Goal: Obtain resource: Obtain resource

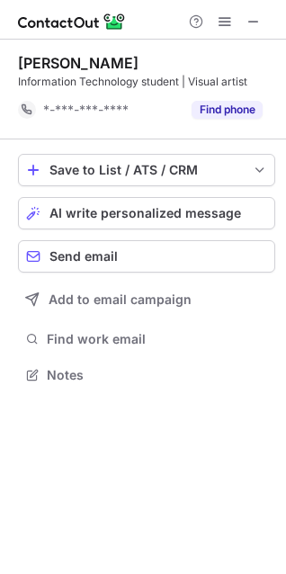
scroll to position [363, 286]
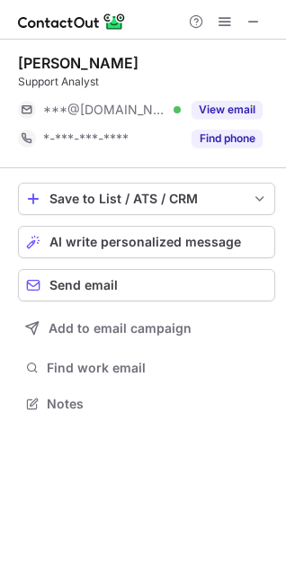
scroll to position [391, 286]
click at [243, 103] on button "View email" at bounding box center [227, 110] width 71 height 18
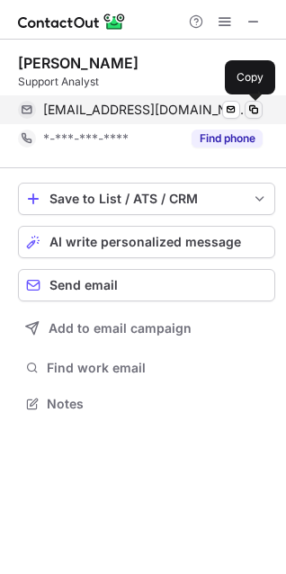
click at [253, 105] on span at bounding box center [253, 110] width 14 height 14
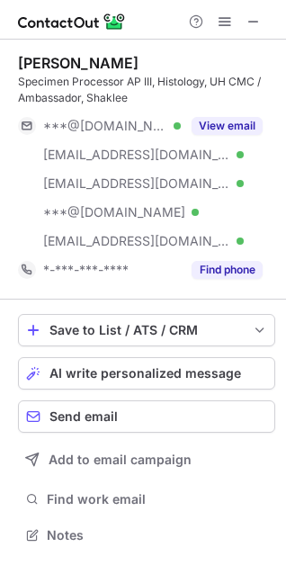
scroll to position [523, 286]
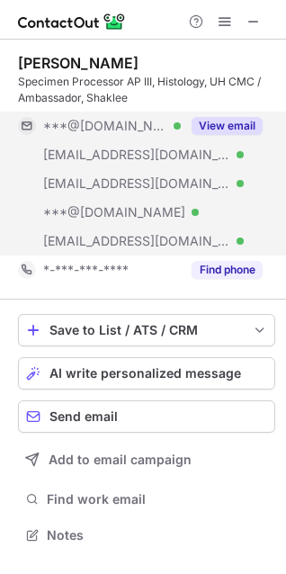
click at [221, 121] on button "View email" at bounding box center [227, 126] width 71 height 18
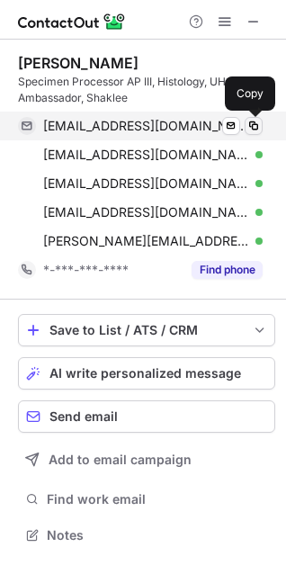
click at [252, 128] on span at bounding box center [253, 126] width 14 height 14
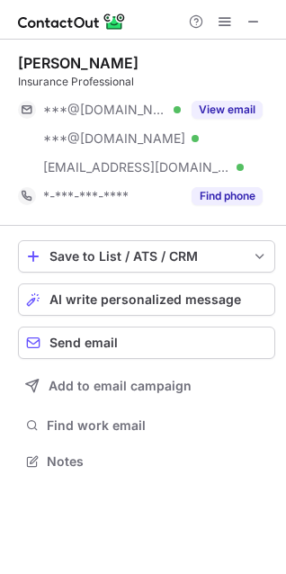
scroll to position [449, 286]
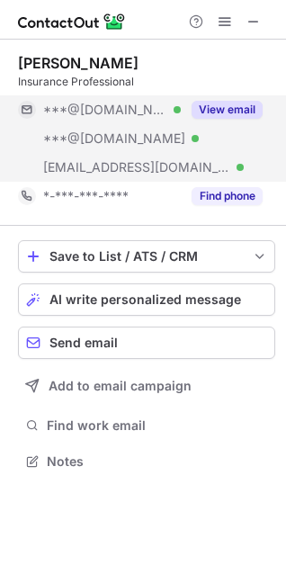
click at [225, 105] on button "View email" at bounding box center [227, 110] width 71 height 18
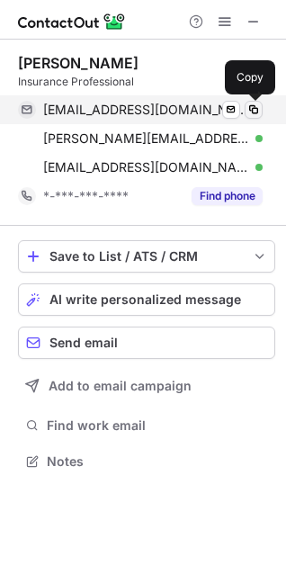
click at [248, 105] on span at bounding box center [253, 110] width 14 height 14
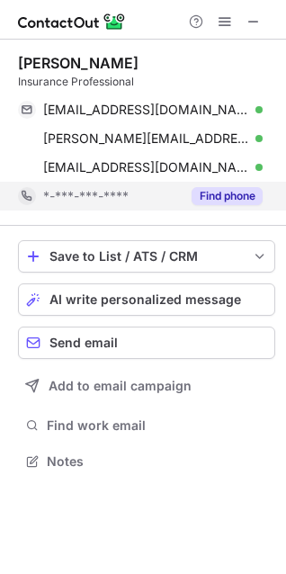
click at [40, 202] on div "*-***-***-****" at bounding box center [99, 196] width 163 height 29
click at [40, 202] on div "*-***-***-****" at bounding box center [140, 196] width 245 height 29
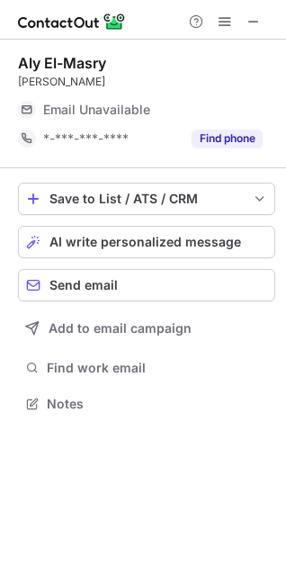
scroll to position [391, 286]
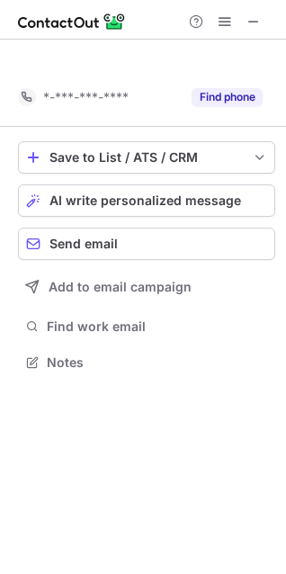
scroll to position [321, 286]
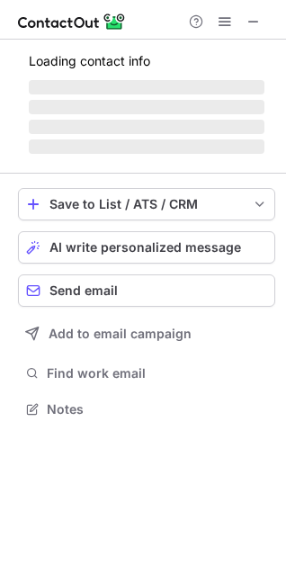
scroll to position [436, 286]
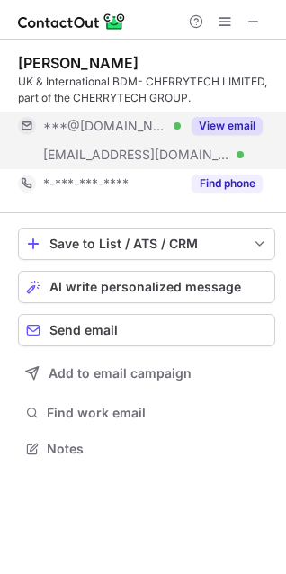
click at [233, 128] on button "View email" at bounding box center [227, 126] width 71 height 18
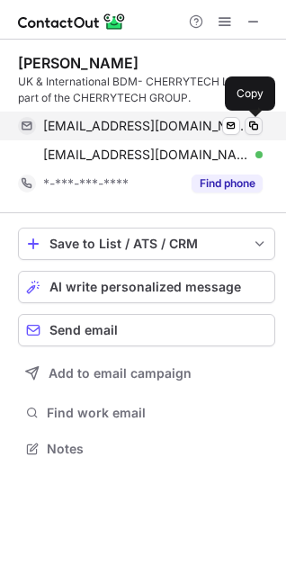
click at [254, 128] on span at bounding box center [253, 126] width 14 height 14
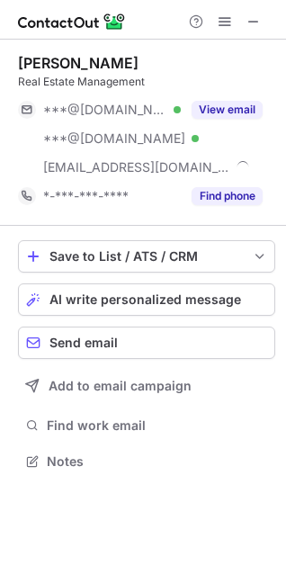
scroll to position [449, 286]
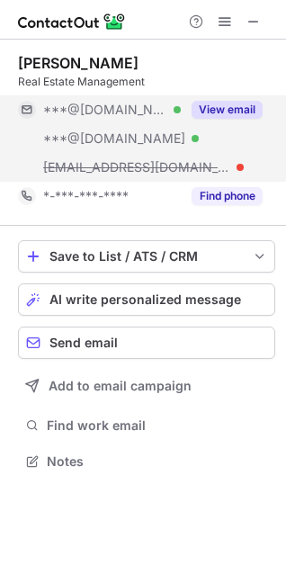
click at [221, 109] on button "View email" at bounding box center [227, 110] width 71 height 18
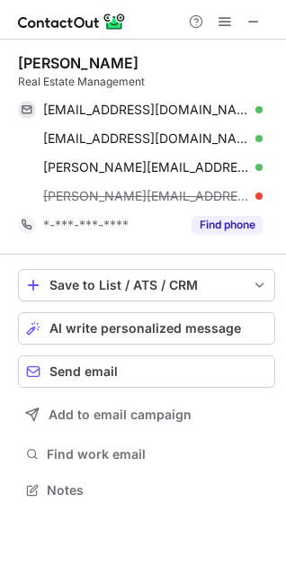
scroll to position [478, 286]
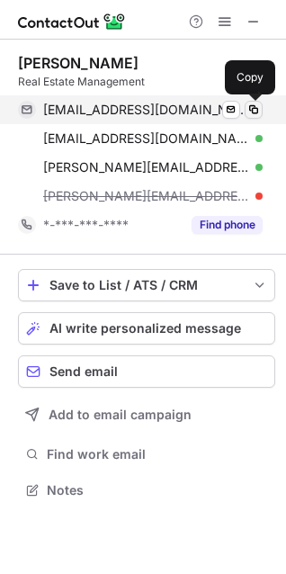
click at [250, 106] on span at bounding box center [253, 110] width 14 height 14
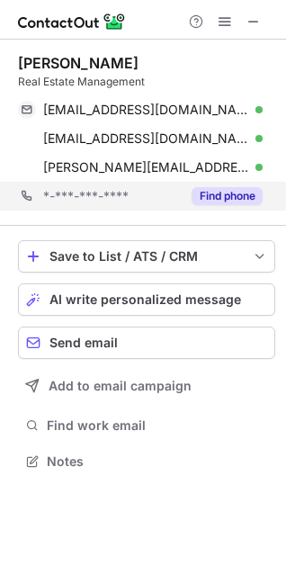
scroll to position [449, 286]
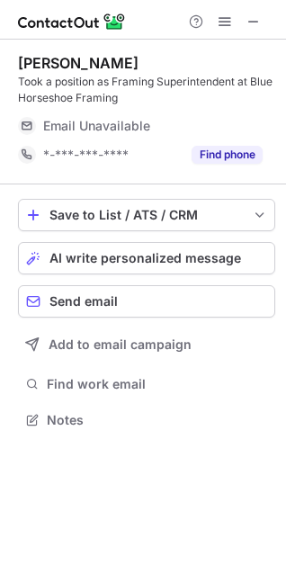
scroll to position [408, 286]
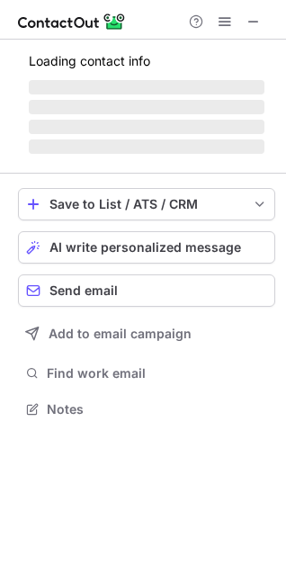
scroll to position [391, 286]
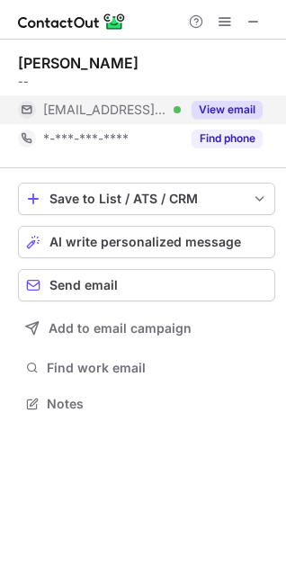
click at [237, 112] on button "View email" at bounding box center [227, 110] width 71 height 18
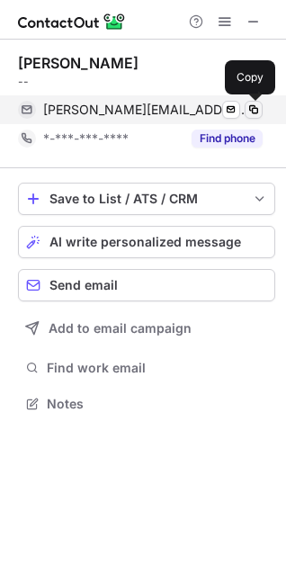
click at [254, 110] on span at bounding box center [253, 110] width 14 height 14
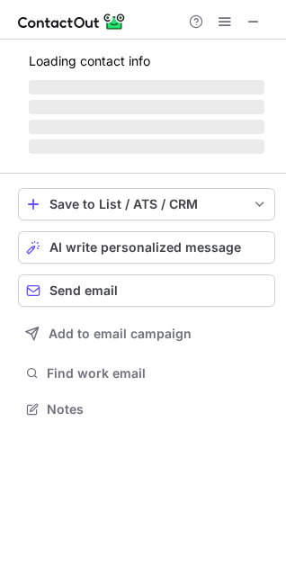
scroll to position [408, 286]
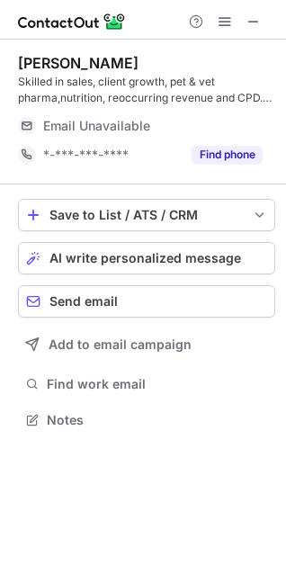
scroll to position [408, 286]
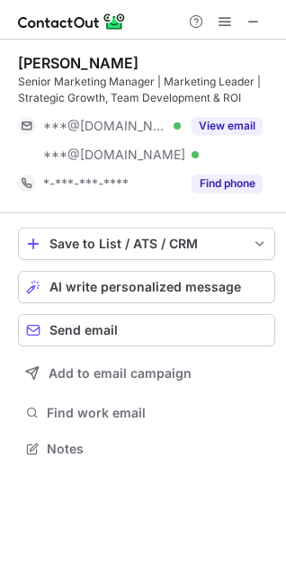
scroll to position [436, 286]
click at [218, 127] on button "View email" at bounding box center [227, 126] width 71 height 18
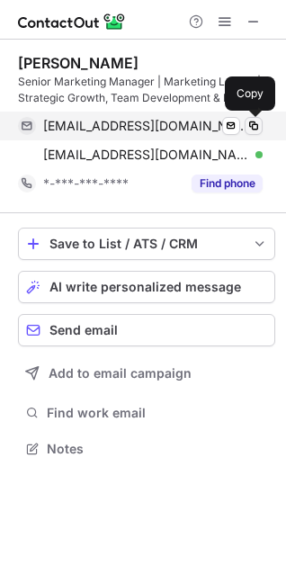
click at [255, 126] on span at bounding box center [253, 126] width 14 height 14
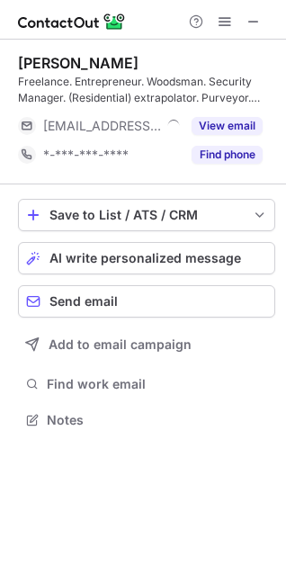
scroll to position [408, 286]
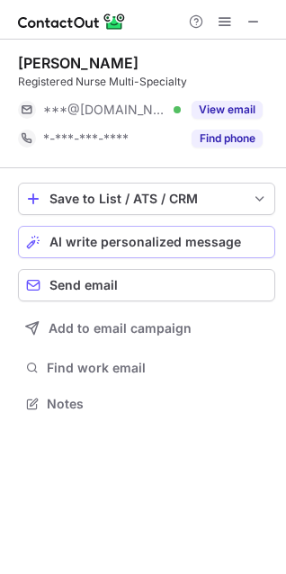
scroll to position [391, 286]
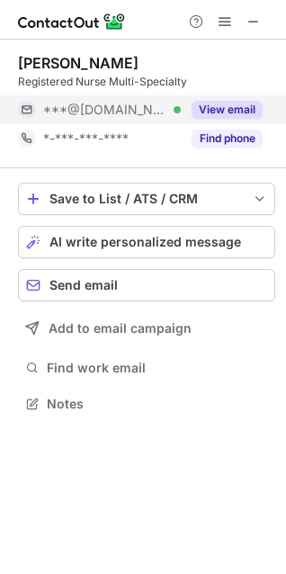
click at [232, 110] on button "View email" at bounding box center [227, 110] width 71 height 18
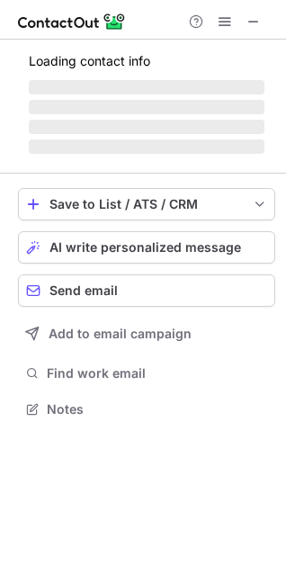
scroll to position [408, 286]
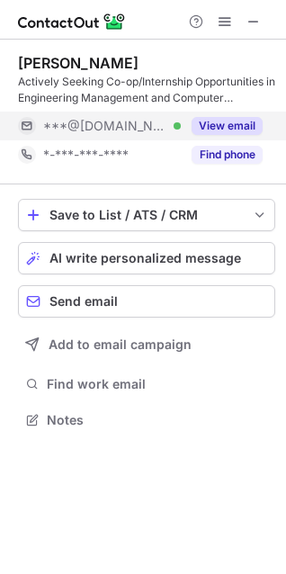
click at [232, 123] on button "View email" at bounding box center [227, 126] width 71 height 18
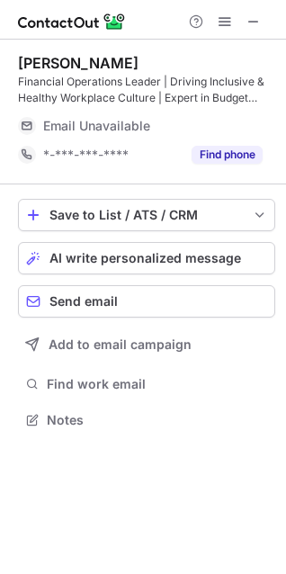
scroll to position [408, 286]
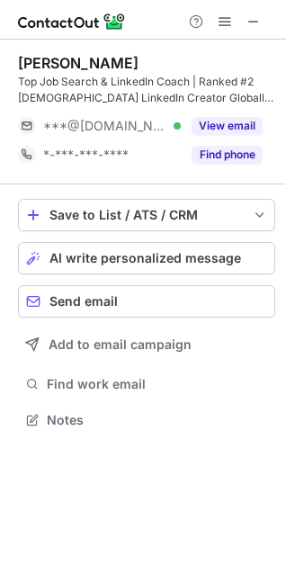
scroll to position [408, 286]
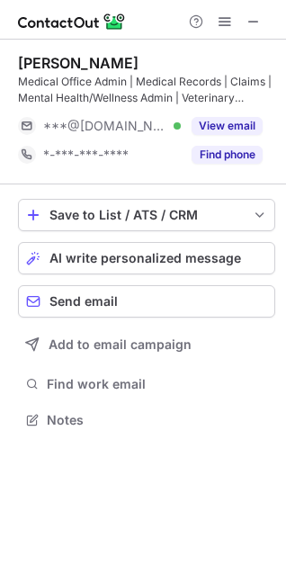
scroll to position [408, 286]
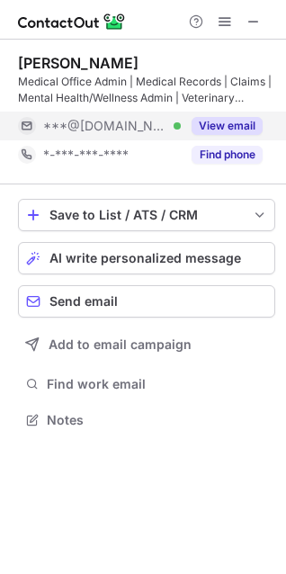
click at [233, 130] on button "View email" at bounding box center [227, 126] width 71 height 18
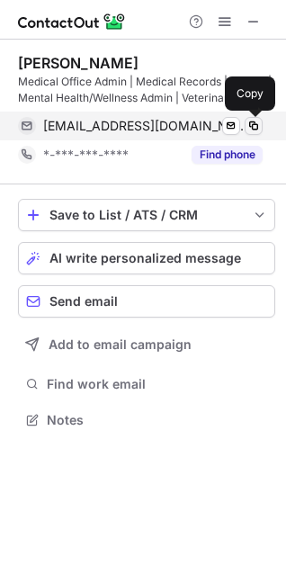
click at [257, 126] on span at bounding box center [253, 126] width 14 height 14
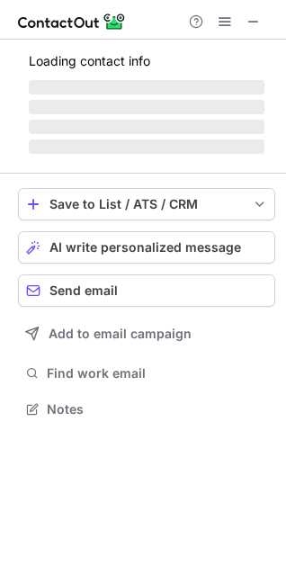
scroll to position [408, 286]
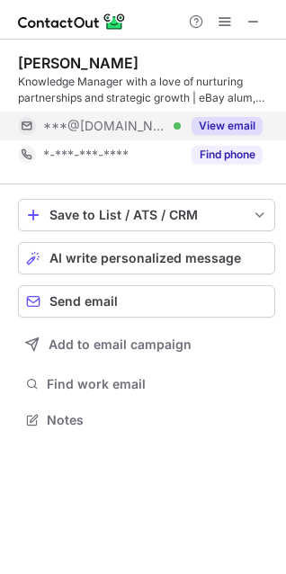
click at [228, 128] on button "View email" at bounding box center [227, 126] width 71 height 18
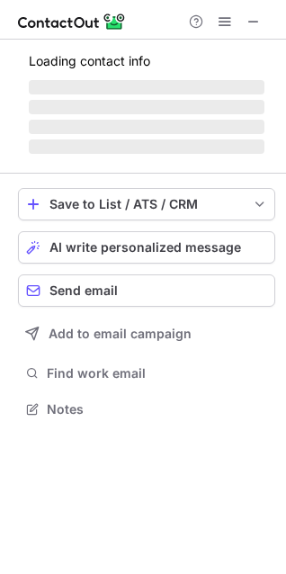
scroll to position [408, 286]
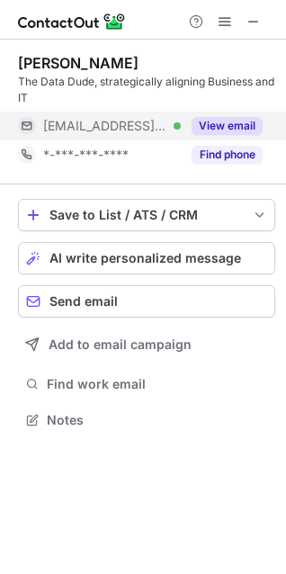
click at [222, 121] on button "View email" at bounding box center [227, 126] width 71 height 18
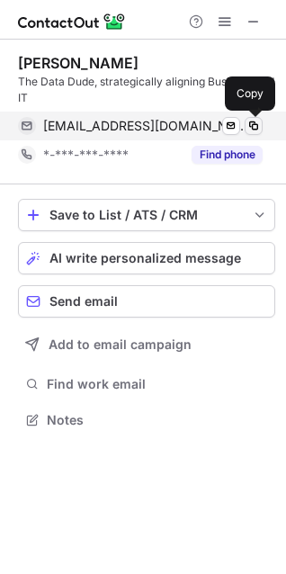
click at [256, 123] on span at bounding box center [253, 126] width 14 height 14
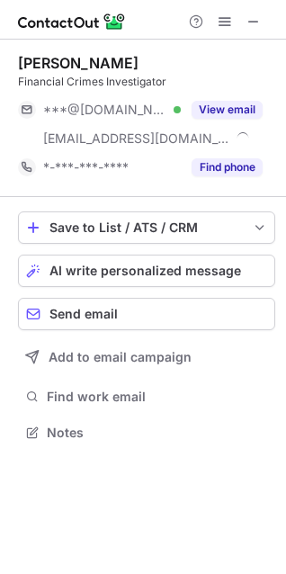
scroll to position [420, 286]
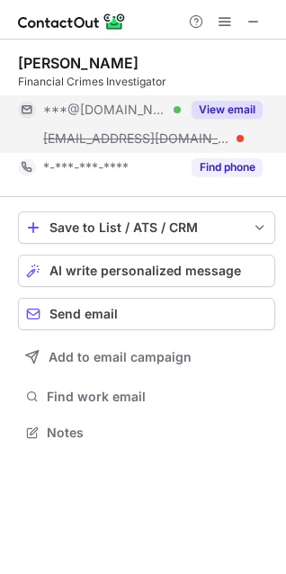
click at [244, 107] on button "View email" at bounding box center [227, 110] width 71 height 18
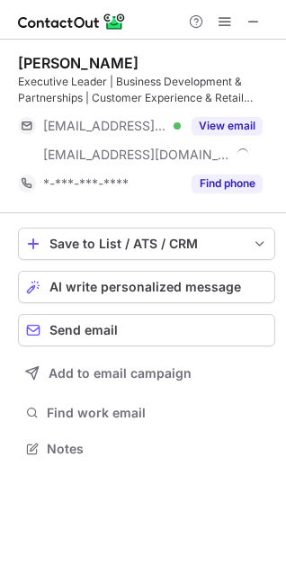
scroll to position [436, 286]
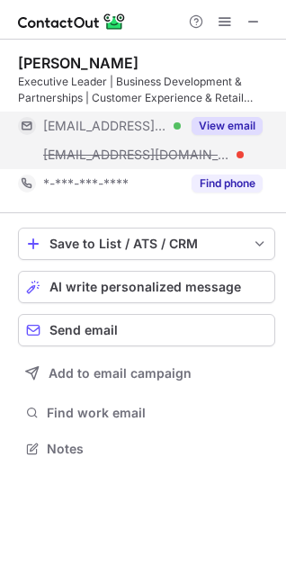
click at [237, 122] on button "View email" at bounding box center [227, 126] width 71 height 18
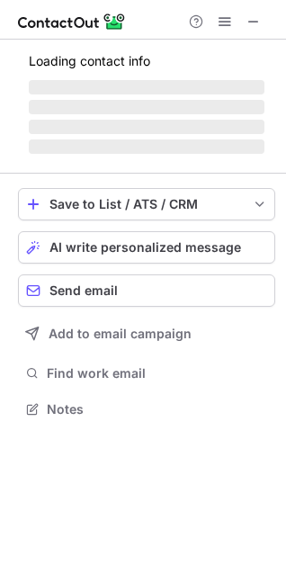
scroll to position [408, 286]
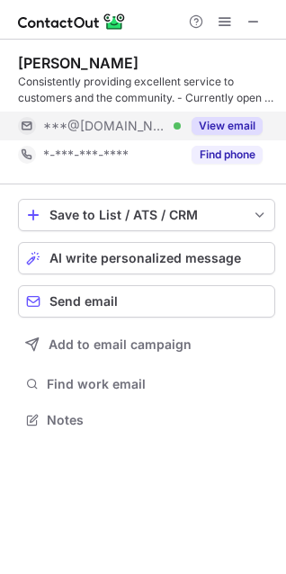
click at [208, 121] on button "View email" at bounding box center [227, 126] width 71 height 18
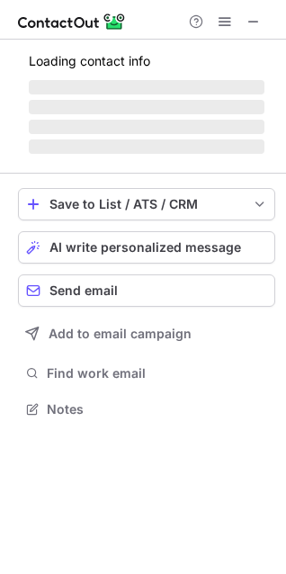
scroll to position [408, 286]
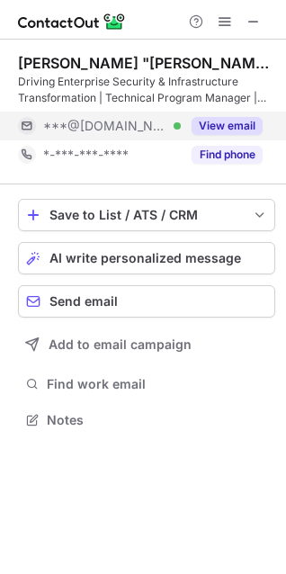
click at [243, 130] on button "View email" at bounding box center [227, 126] width 71 height 18
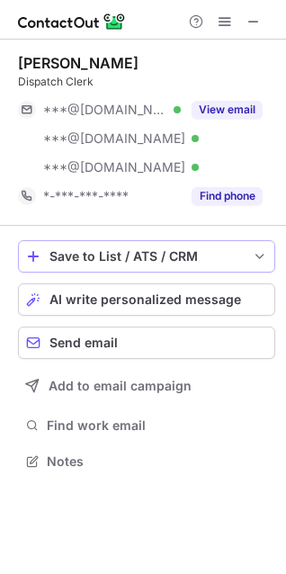
scroll to position [449, 286]
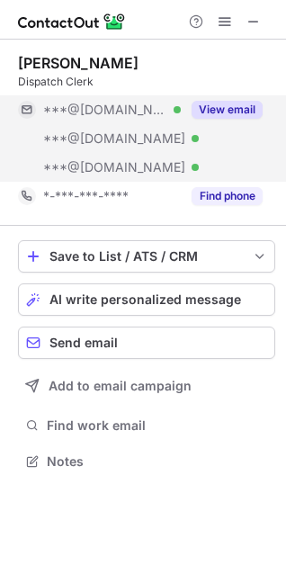
click at [220, 113] on button "View email" at bounding box center [227, 110] width 71 height 18
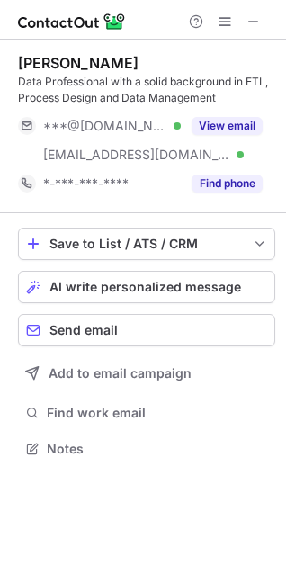
scroll to position [436, 286]
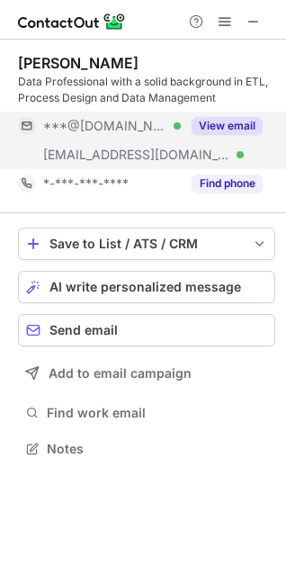
click at [219, 122] on button "View email" at bounding box center [227, 126] width 71 height 18
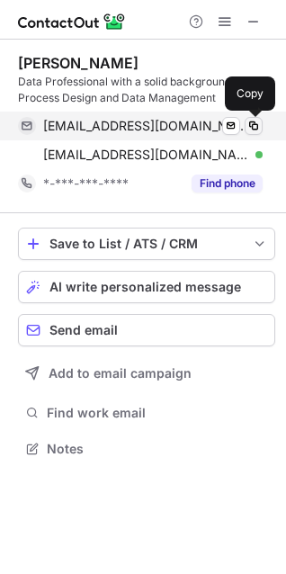
click at [252, 129] on span at bounding box center [253, 126] width 14 height 14
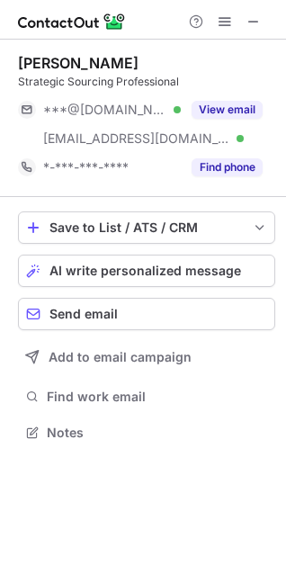
scroll to position [420, 286]
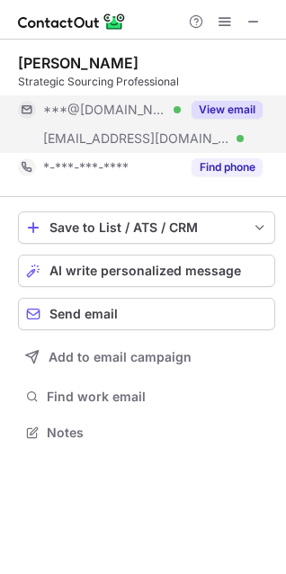
click at [219, 110] on button "View email" at bounding box center [227, 110] width 71 height 18
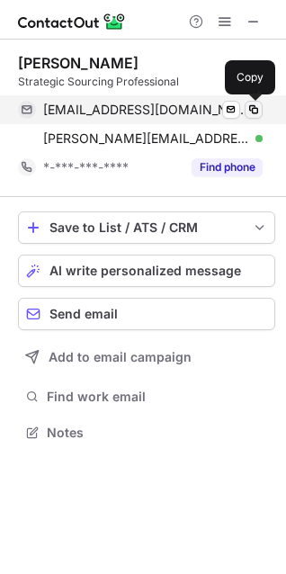
click at [255, 110] on span at bounding box center [253, 110] width 14 height 14
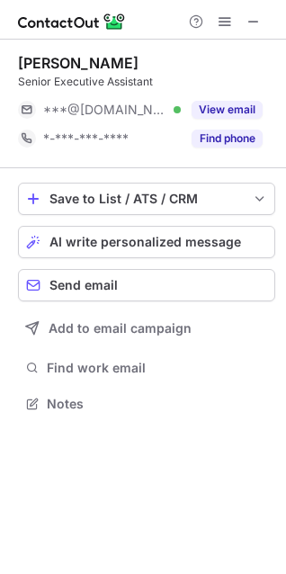
scroll to position [391, 286]
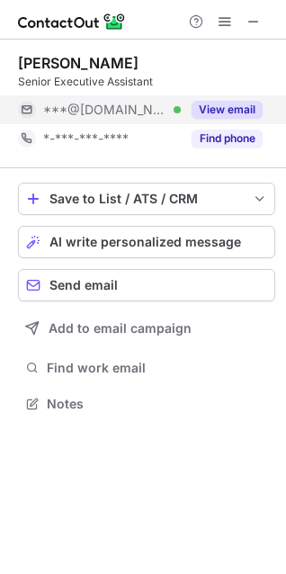
click at [242, 105] on button "View email" at bounding box center [227, 110] width 71 height 18
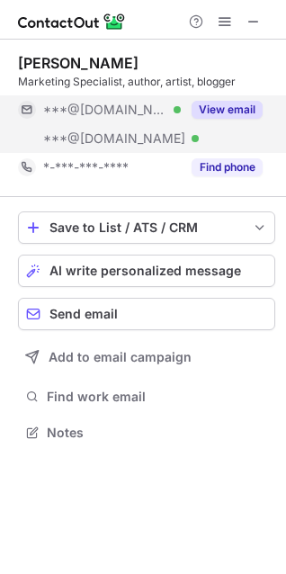
scroll to position [420, 286]
click at [228, 102] on button "View email" at bounding box center [227, 110] width 71 height 18
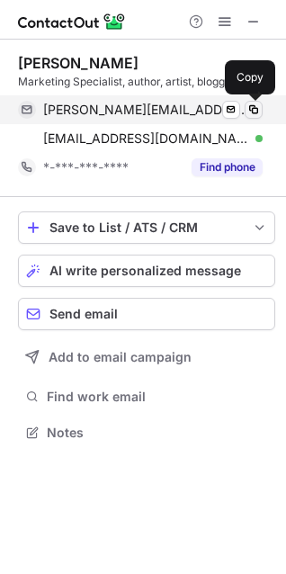
click at [251, 110] on span at bounding box center [253, 110] width 14 height 14
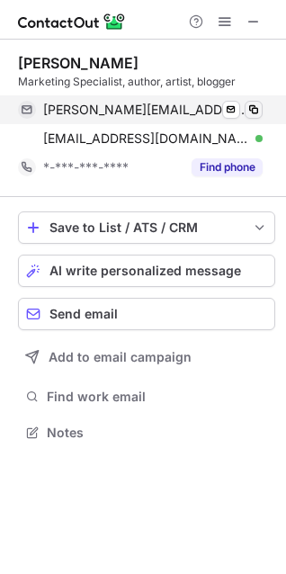
click at [255, 109] on span at bounding box center [253, 110] width 14 height 14
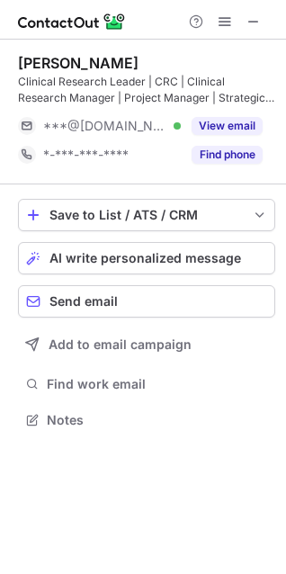
scroll to position [408, 286]
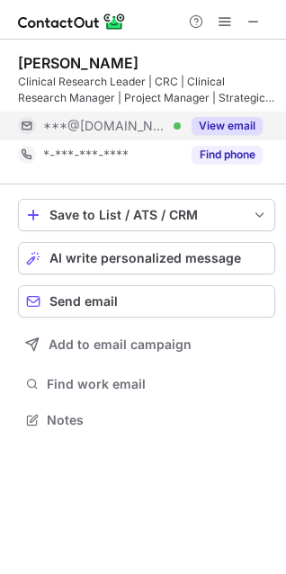
click at [228, 127] on button "View email" at bounding box center [227, 126] width 71 height 18
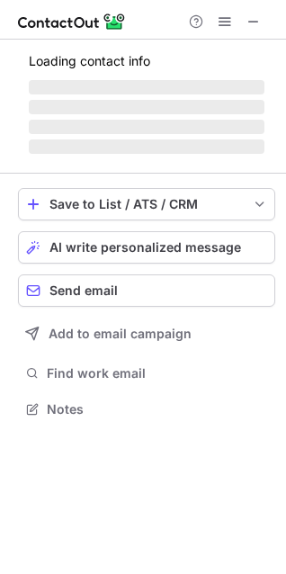
scroll to position [436, 286]
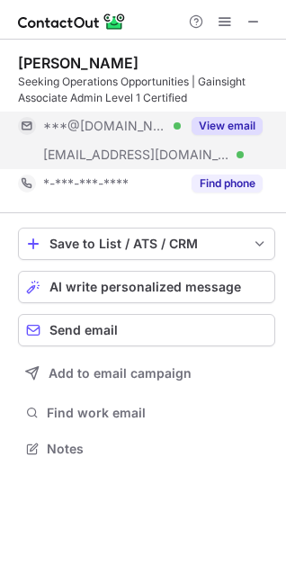
click at [228, 121] on button "View email" at bounding box center [227, 126] width 71 height 18
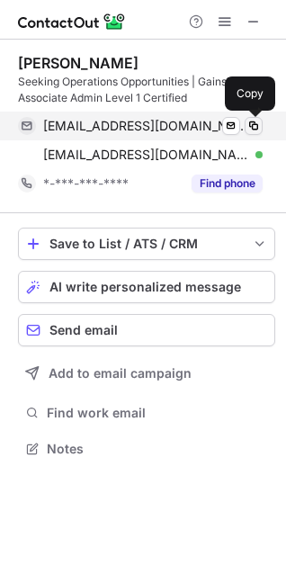
click at [254, 122] on span at bounding box center [253, 126] width 14 height 14
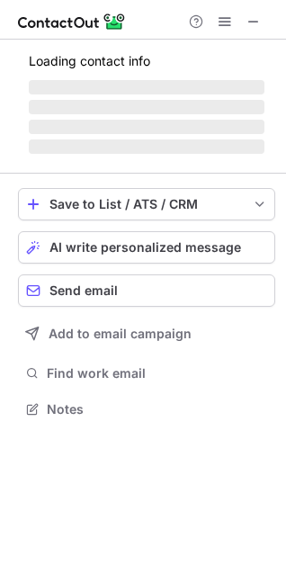
scroll to position [408, 286]
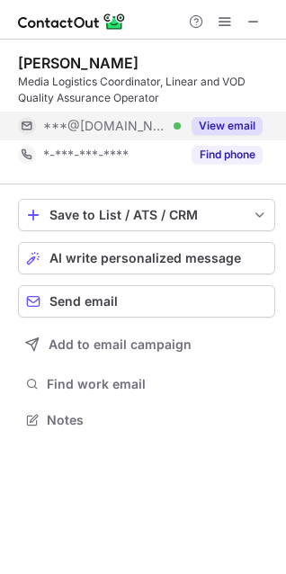
click at [230, 120] on button "View email" at bounding box center [227, 126] width 71 height 18
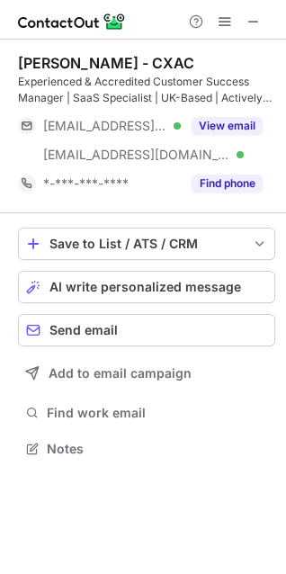
scroll to position [436, 286]
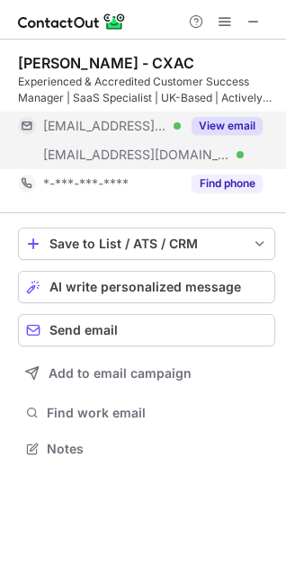
click at [231, 131] on button "View email" at bounding box center [227, 126] width 71 height 18
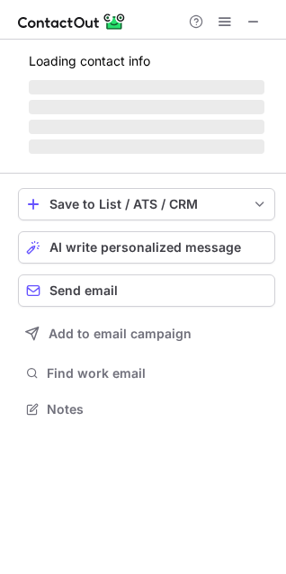
scroll to position [408, 286]
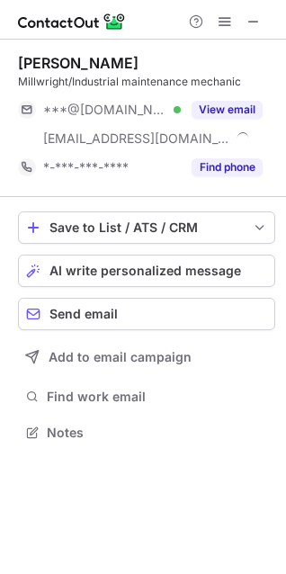
click at [244, 109] on button "View email" at bounding box center [227, 110] width 71 height 18
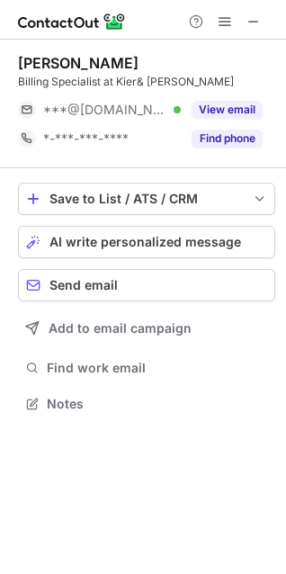
scroll to position [391, 286]
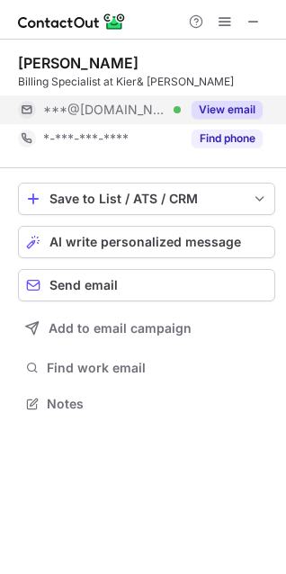
click at [234, 103] on button "View email" at bounding box center [227, 110] width 71 height 18
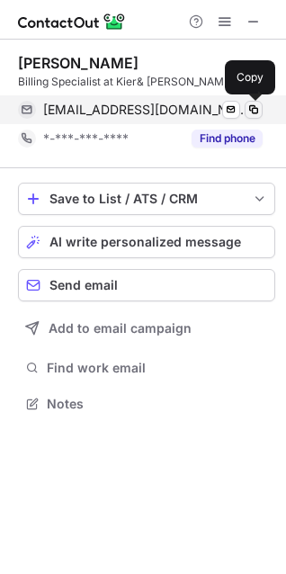
click at [255, 109] on span at bounding box center [253, 110] width 14 height 14
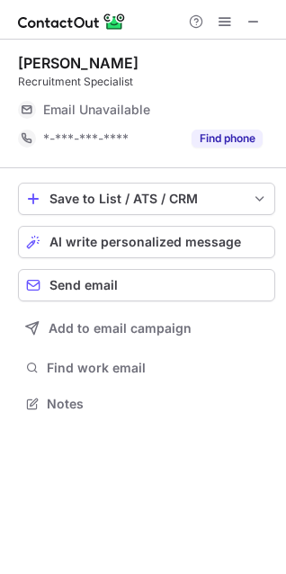
scroll to position [391, 286]
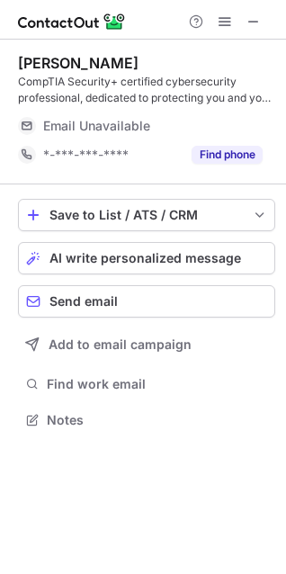
scroll to position [408, 286]
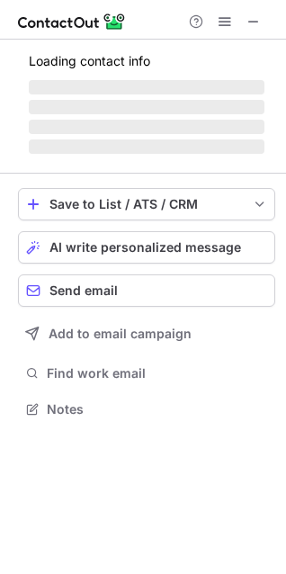
scroll to position [391, 286]
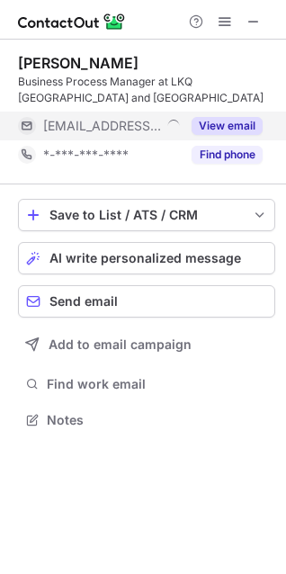
click at [230, 117] on button "View email" at bounding box center [227, 126] width 71 height 18
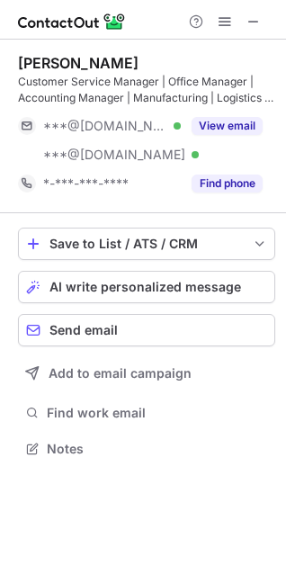
scroll to position [436, 286]
click at [237, 124] on button "View email" at bounding box center [227, 126] width 71 height 18
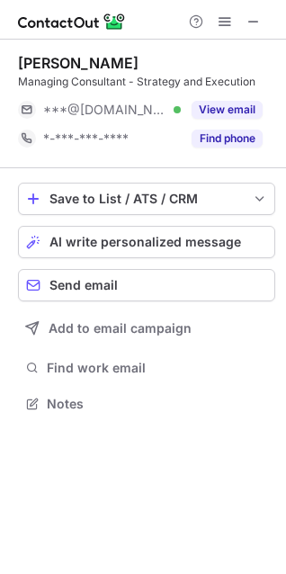
scroll to position [391, 286]
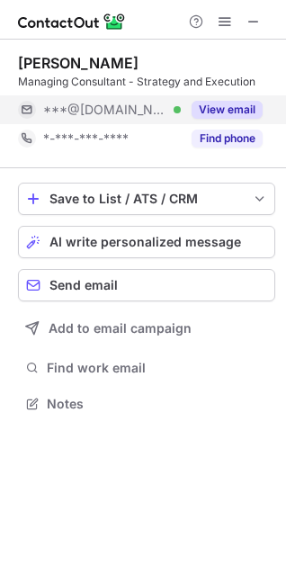
click at [226, 114] on button "View email" at bounding box center [227, 110] width 71 height 18
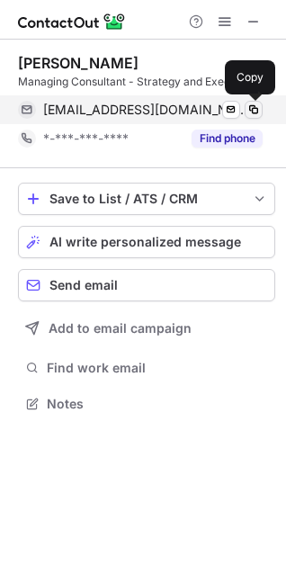
click at [254, 111] on span at bounding box center [253, 110] width 14 height 14
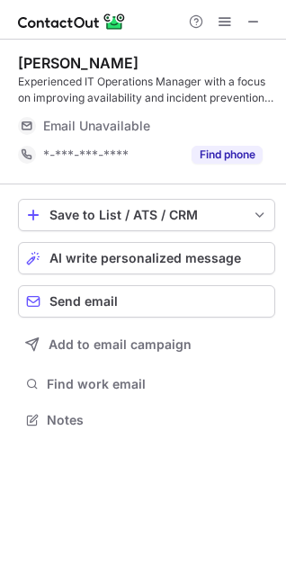
scroll to position [408, 286]
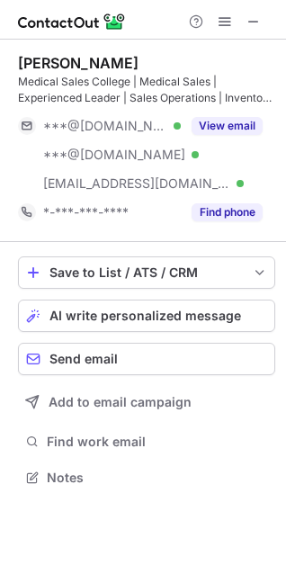
scroll to position [465, 286]
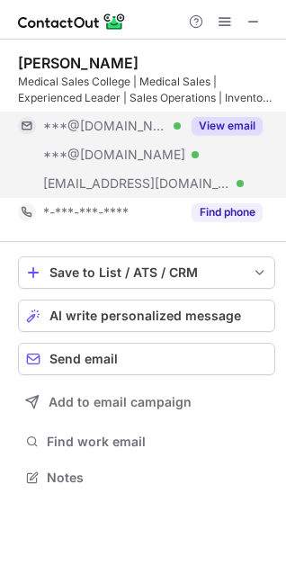
click at [228, 124] on button "View email" at bounding box center [227, 126] width 71 height 18
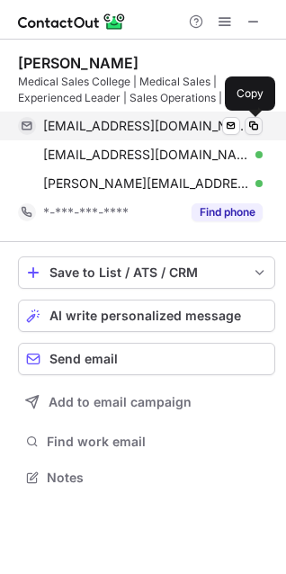
click at [246, 124] on span at bounding box center [253, 126] width 14 height 14
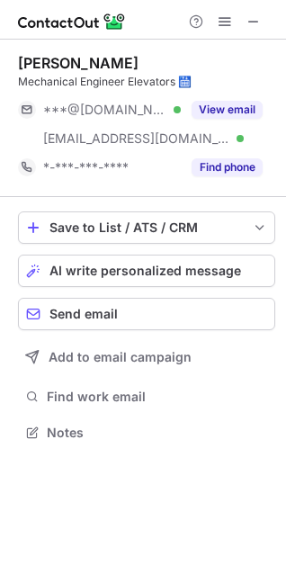
scroll to position [420, 286]
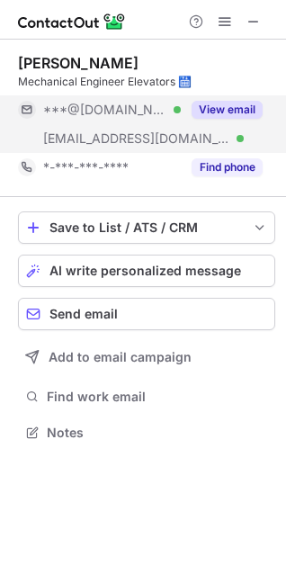
click at [228, 107] on button "View email" at bounding box center [227, 110] width 71 height 18
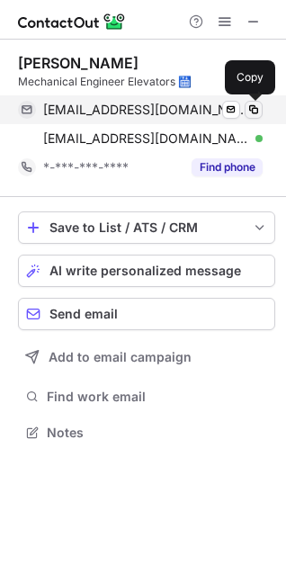
click at [255, 106] on span at bounding box center [253, 110] width 14 height 14
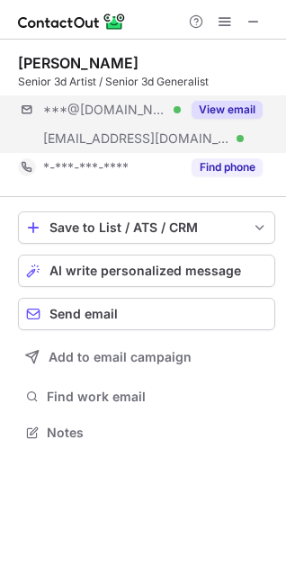
scroll to position [420, 286]
click at [250, 106] on button "View email" at bounding box center [227, 110] width 71 height 18
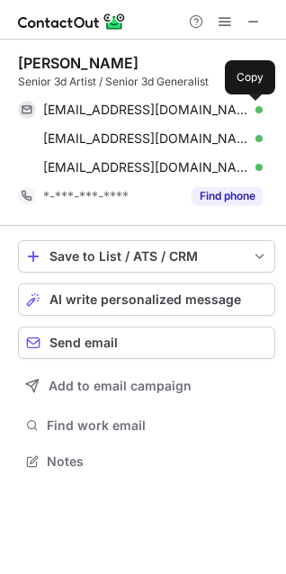
scroll to position [449, 286]
click at [250, 106] on span at bounding box center [253, 110] width 14 height 14
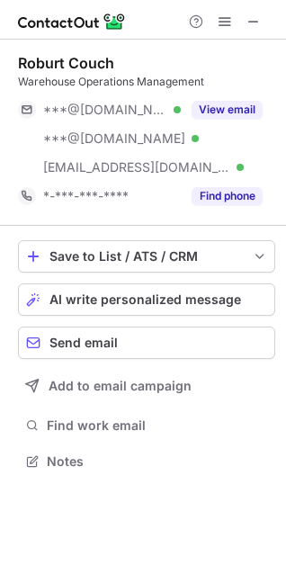
scroll to position [449, 286]
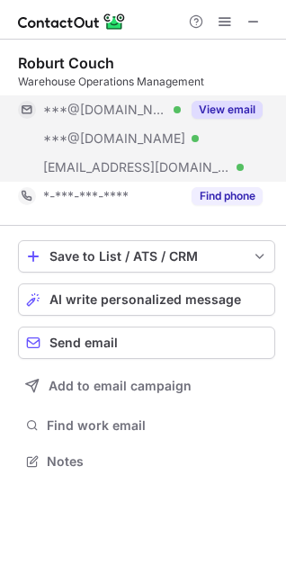
click at [230, 112] on button "View email" at bounding box center [227, 110] width 71 height 18
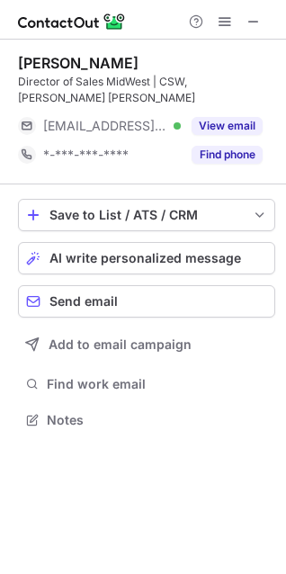
scroll to position [408, 286]
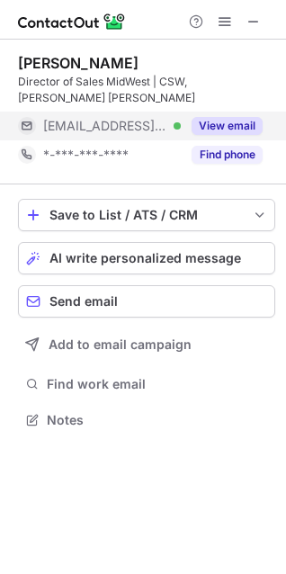
click at [231, 123] on button "View email" at bounding box center [227, 126] width 71 height 18
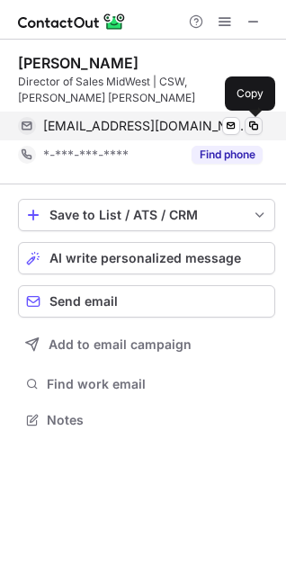
click at [256, 118] on button at bounding box center [254, 126] width 18 height 18
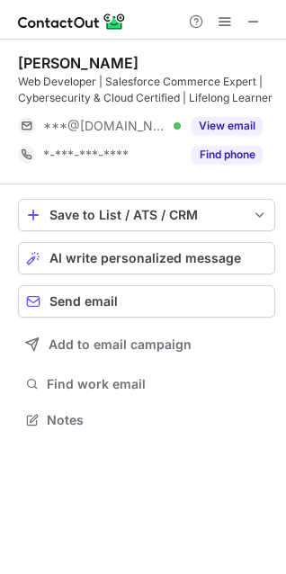
scroll to position [408, 286]
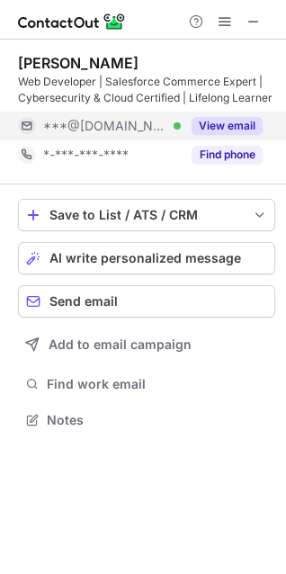
click at [231, 117] on button "View email" at bounding box center [227, 126] width 71 height 18
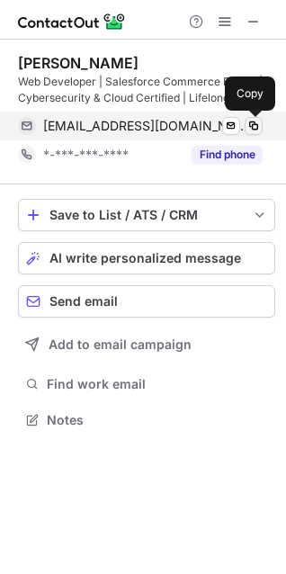
click at [252, 121] on span at bounding box center [253, 126] width 14 height 14
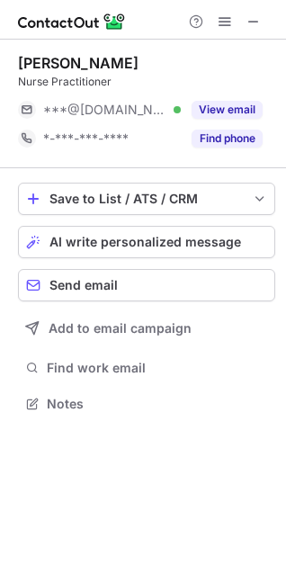
scroll to position [391, 286]
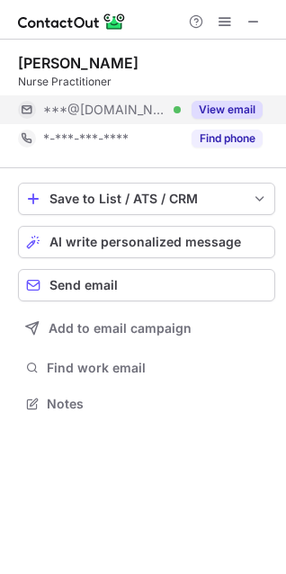
click at [238, 111] on button "View email" at bounding box center [227, 110] width 71 height 18
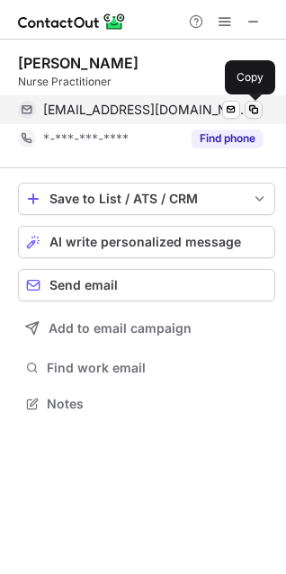
click at [256, 110] on span at bounding box center [253, 110] width 14 height 14
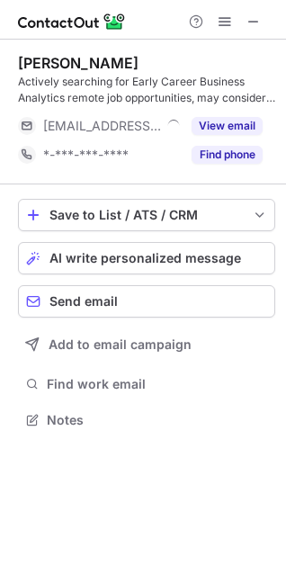
scroll to position [408, 286]
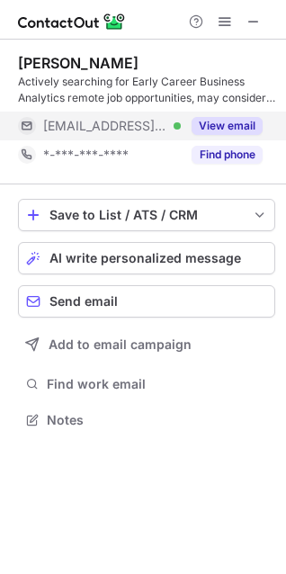
click at [236, 132] on button "View email" at bounding box center [227, 126] width 71 height 18
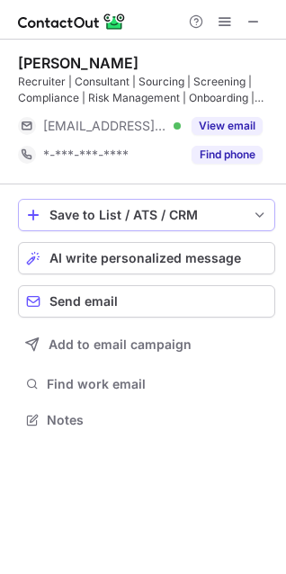
scroll to position [408, 286]
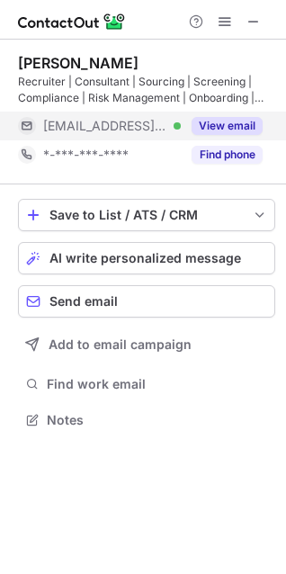
click at [245, 114] on div "View email" at bounding box center [222, 126] width 82 height 29
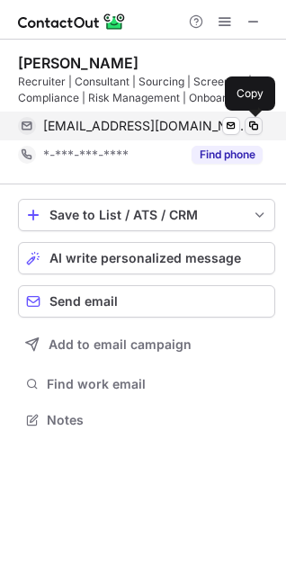
click at [262, 130] on button at bounding box center [254, 126] width 18 height 18
